Goal: Use online tool/utility: Utilize a website feature to perform a specific function

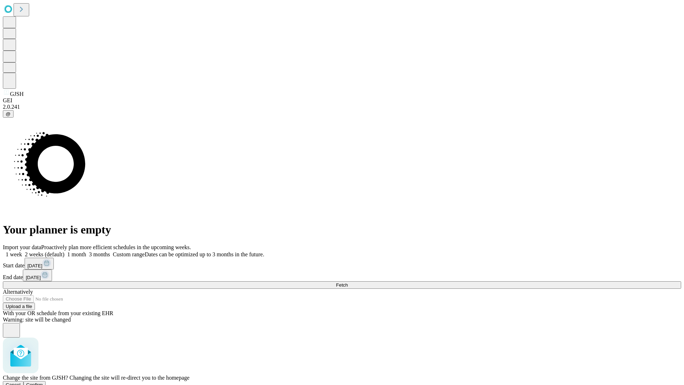
click at [43, 382] on span "Confirm" at bounding box center [34, 384] width 17 height 5
click at [86, 251] on label "1 month" at bounding box center [75, 254] width 22 height 6
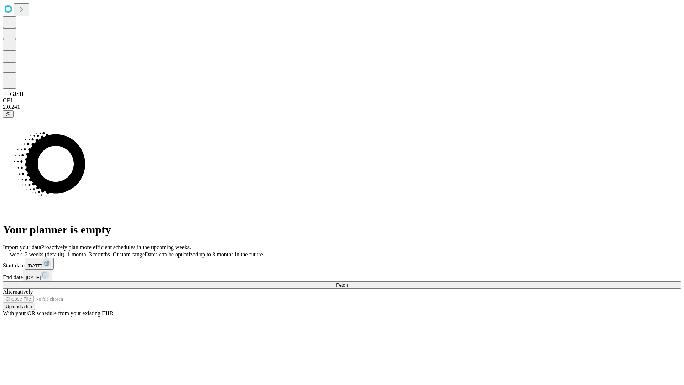
click at [348, 282] on span "Fetch" at bounding box center [342, 284] width 12 height 5
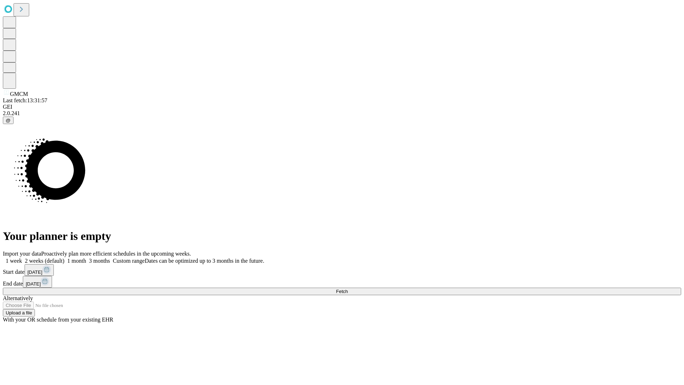
click at [86, 257] on label "1 month" at bounding box center [75, 260] width 22 height 6
click at [348, 288] on span "Fetch" at bounding box center [342, 290] width 12 height 5
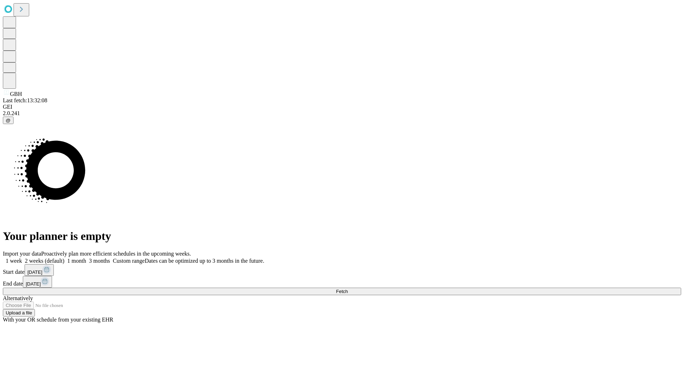
click at [348, 288] on span "Fetch" at bounding box center [342, 290] width 12 height 5
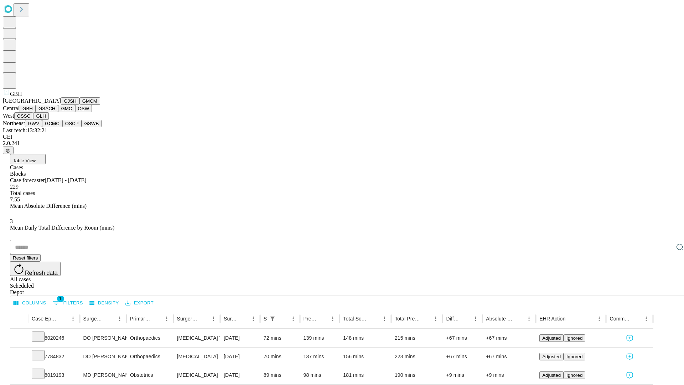
click at [55, 112] on button "GSACH" at bounding box center [47, 108] width 22 height 7
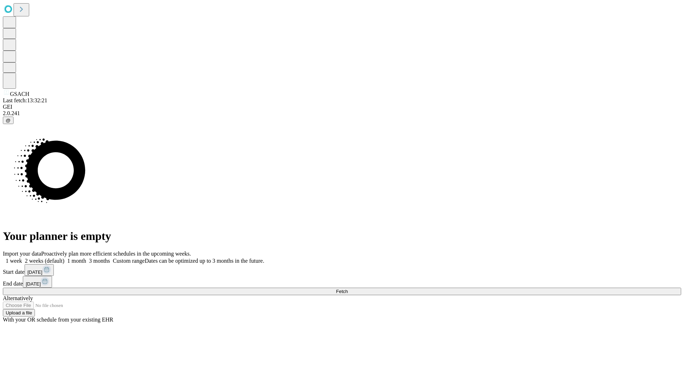
click at [86, 257] on label "1 month" at bounding box center [75, 260] width 22 height 6
click at [348, 288] on span "Fetch" at bounding box center [342, 290] width 12 height 5
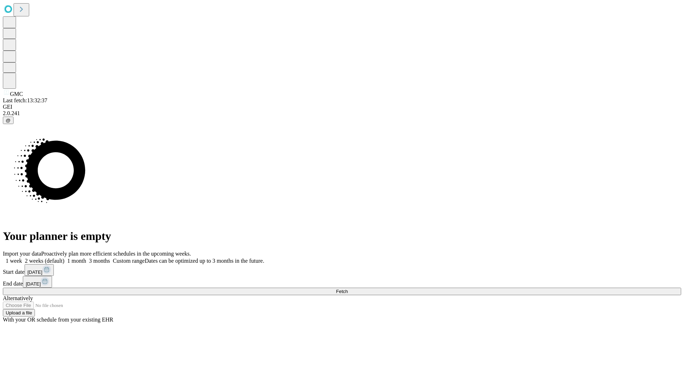
click at [86, 257] on label "1 month" at bounding box center [75, 260] width 22 height 6
click at [348, 288] on span "Fetch" at bounding box center [342, 290] width 12 height 5
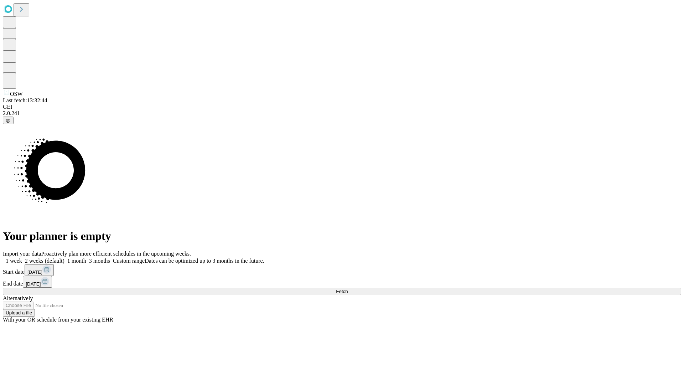
click at [86, 257] on label "1 month" at bounding box center [75, 260] width 22 height 6
click at [348, 288] on span "Fetch" at bounding box center [342, 290] width 12 height 5
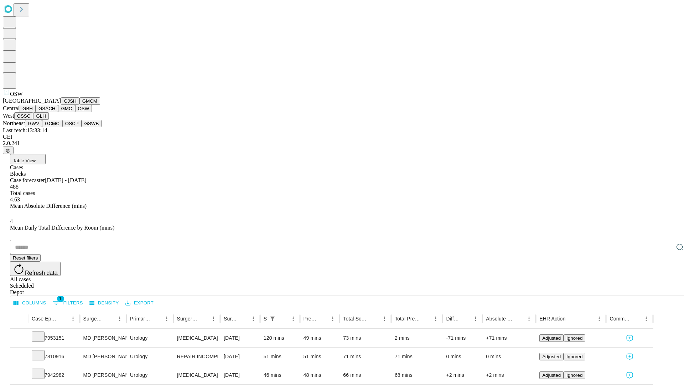
click at [33, 120] on button "OSSC" at bounding box center [23, 115] width 19 height 7
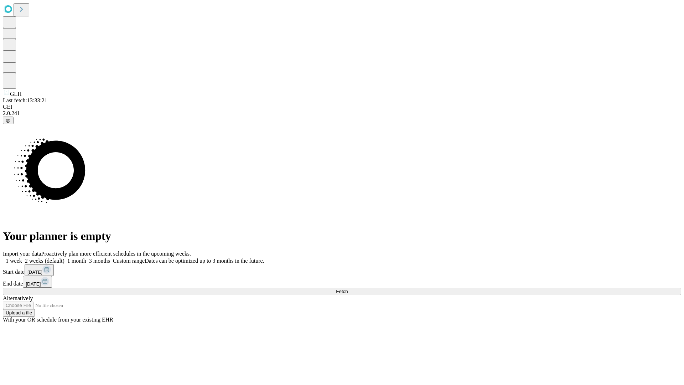
click at [348, 288] on span "Fetch" at bounding box center [342, 290] width 12 height 5
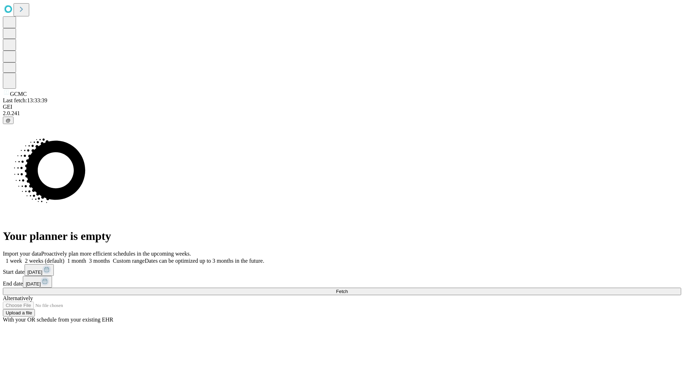
click at [86, 257] on label "1 month" at bounding box center [75, 260] width 22 height 6
click at [348, 288] on span "Fetch" at bounding box center [342, 290] width 12 height 5
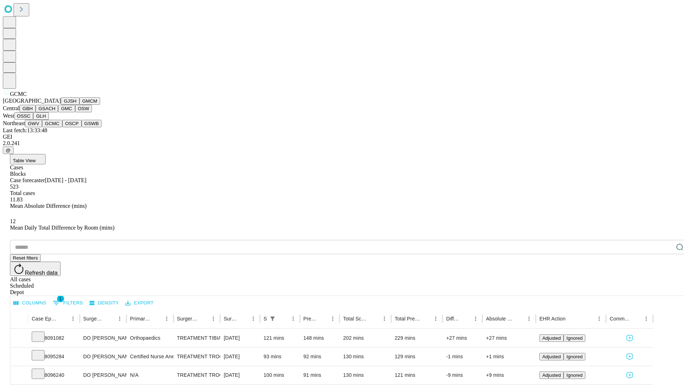
click at [62, 127] on button "OSCP" at bounding box center [71, 123] width 19 height 7
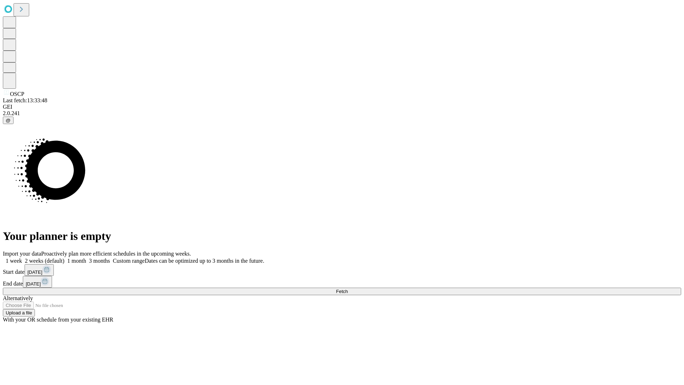
click at [86, 257] on label "1 month" at bounding box center [75, 260] width 22 height 6
click at [348, 288] on span "Fetch" at bounding box center [342, 290] width 12 height 5
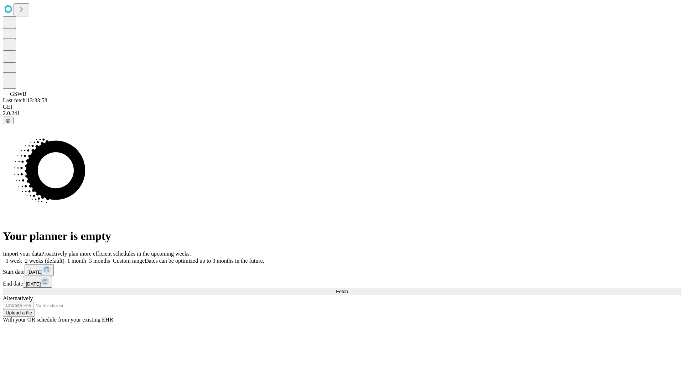
click at [86, 257] on label "1 month" at bounding box center [75, 260] width 22 height 6
click at [348, 288] on span "Fetch" at bounding box center [342, 290] width 12 height 5
